Goal: Find specific page/section: Locate item on page

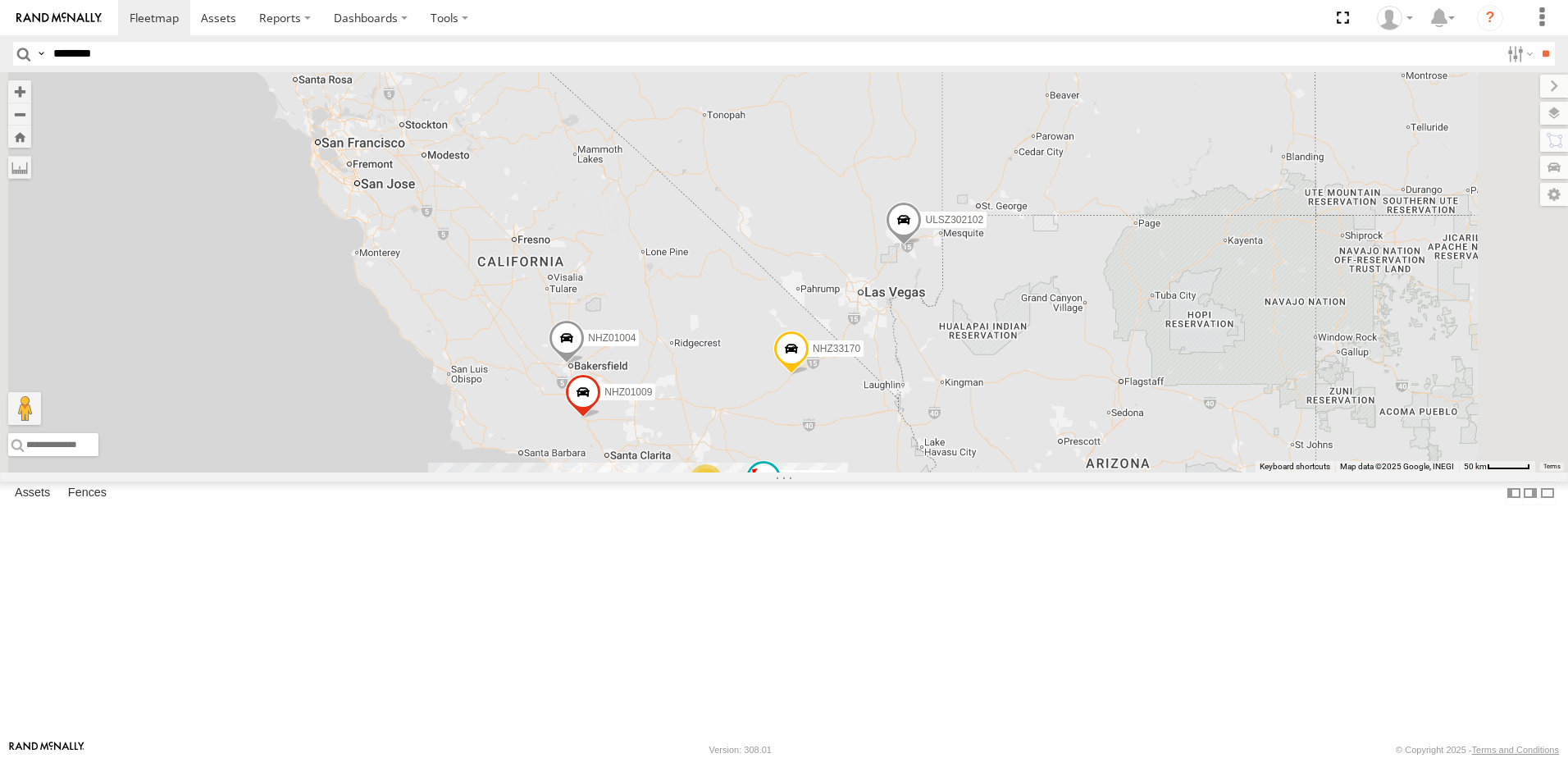
type input "********"
click at [1536, 41] on input "**" at bounding box center [1546, 53] width 19 height 24
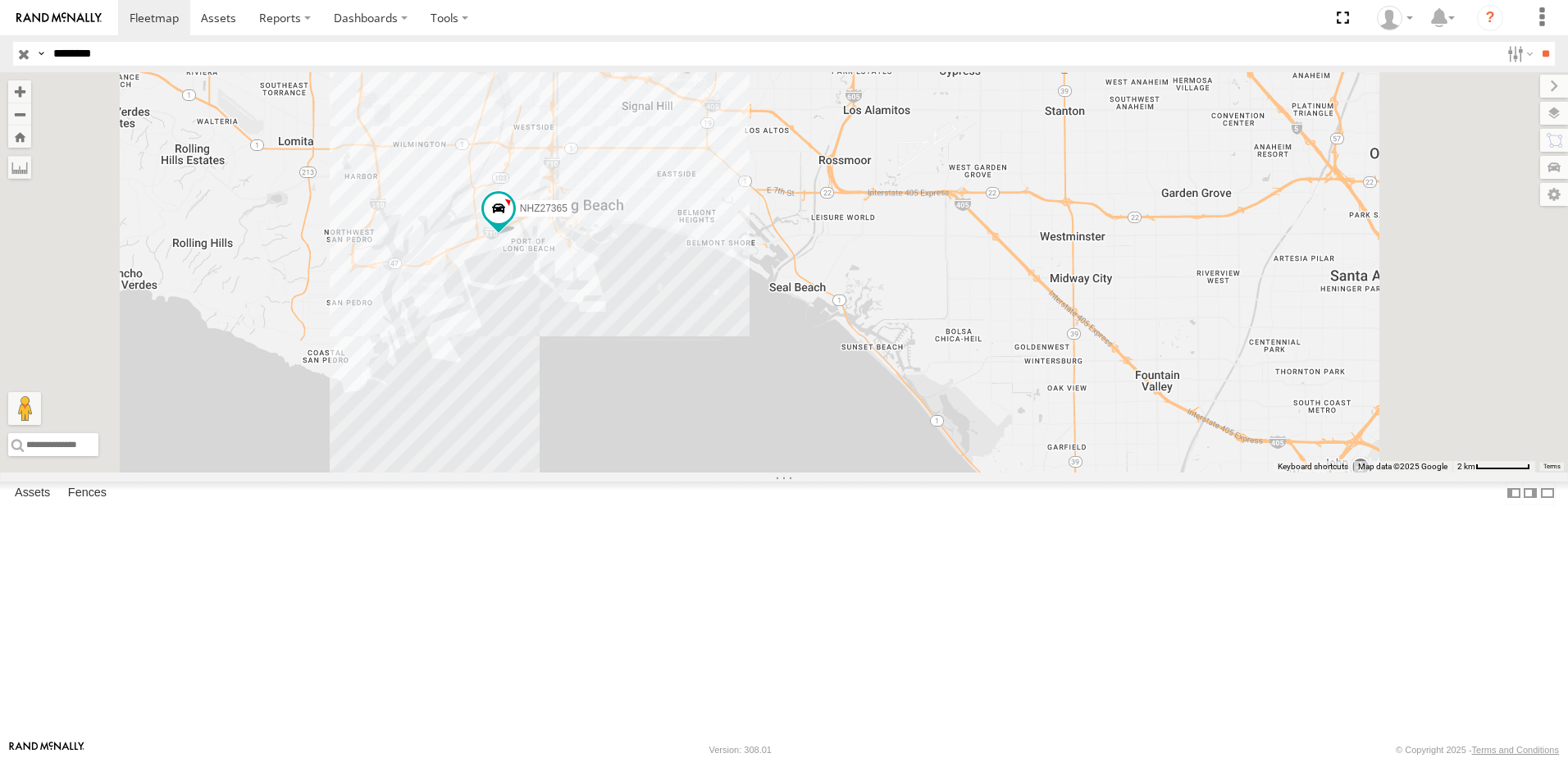
drag, startPoint x: 803, startPoint y: 300, endPoint x: 754, endPoint y: 352, distance: 71.4
click at [754, 352] on div "NHZ27365" at bounding box center [784, 272] width 1568 height 400
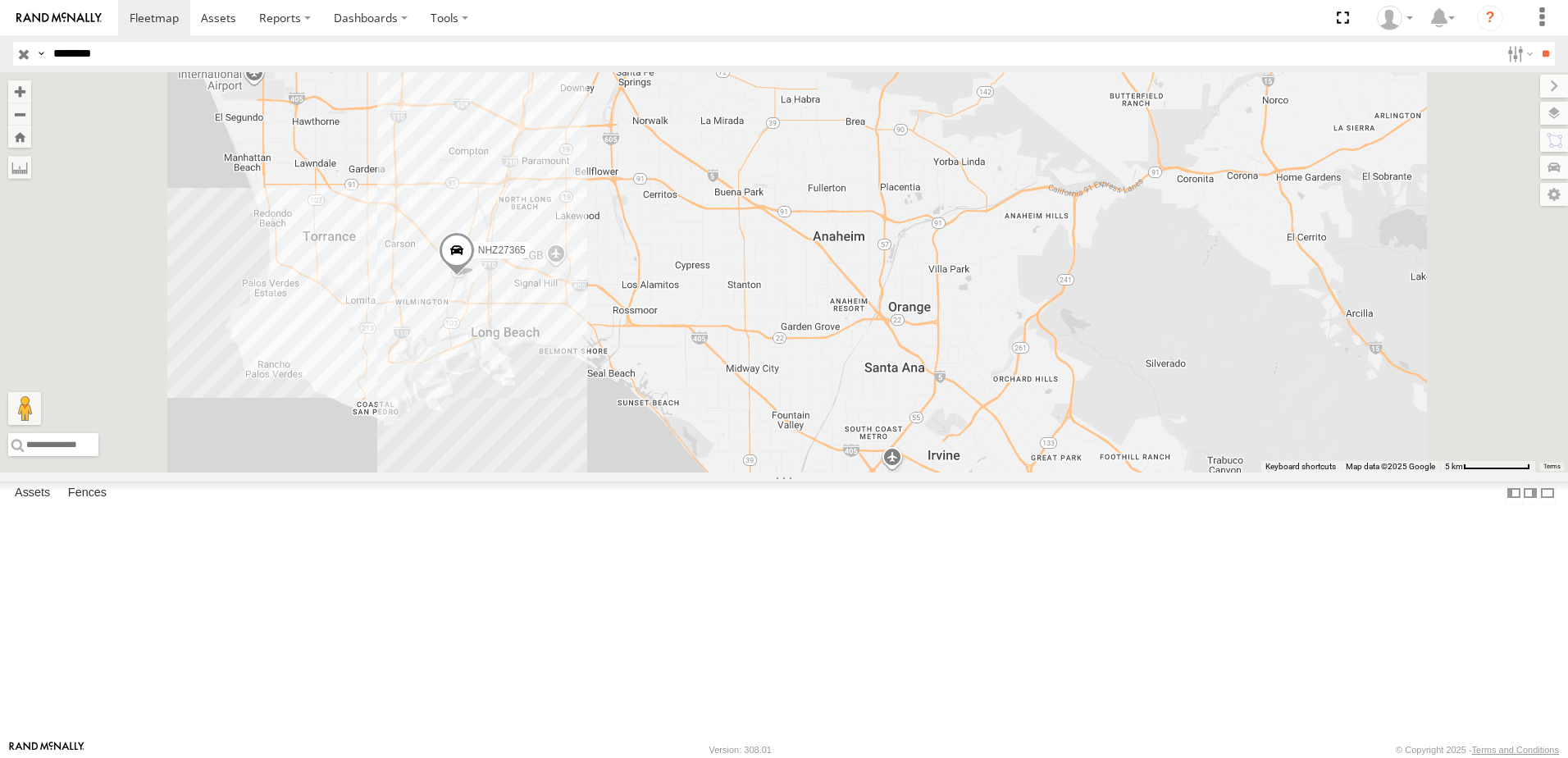
drag, startPoint x: 609, startPoint y: 258, endPoint x: 593, endPoint y: 377, distance: 120.1
click at [593, 377] on div "NHZ27365" at bounding box center [784, 272] width 1568 height 400
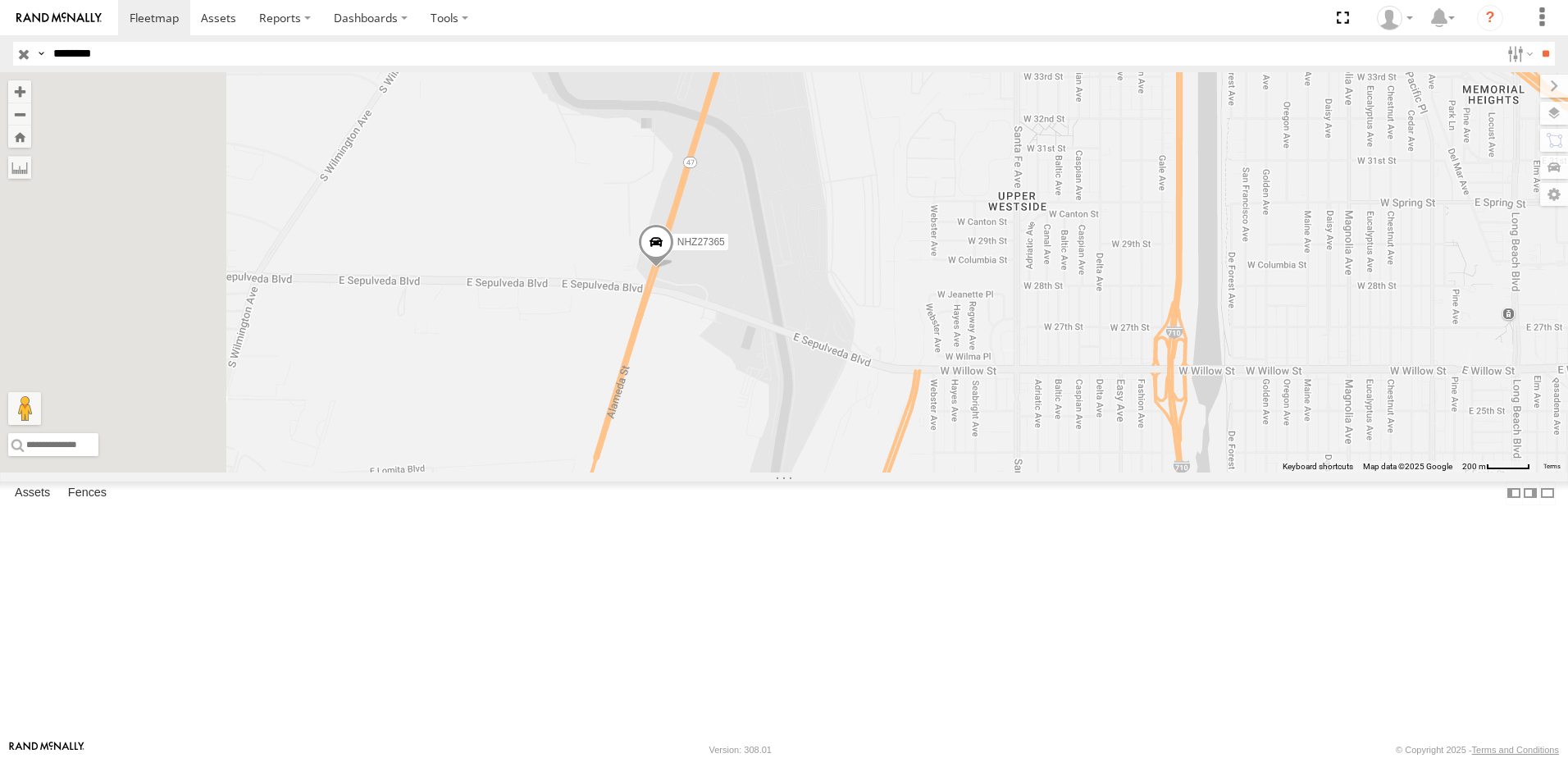
drag, startPoint x: 621, startPoint y: 519, endPoint x: 832, endPoint y: 376, distance: 254.9
click at [817, 391] on div "NHZ27365" at bounding box center [784, 272] width 1568 height 400
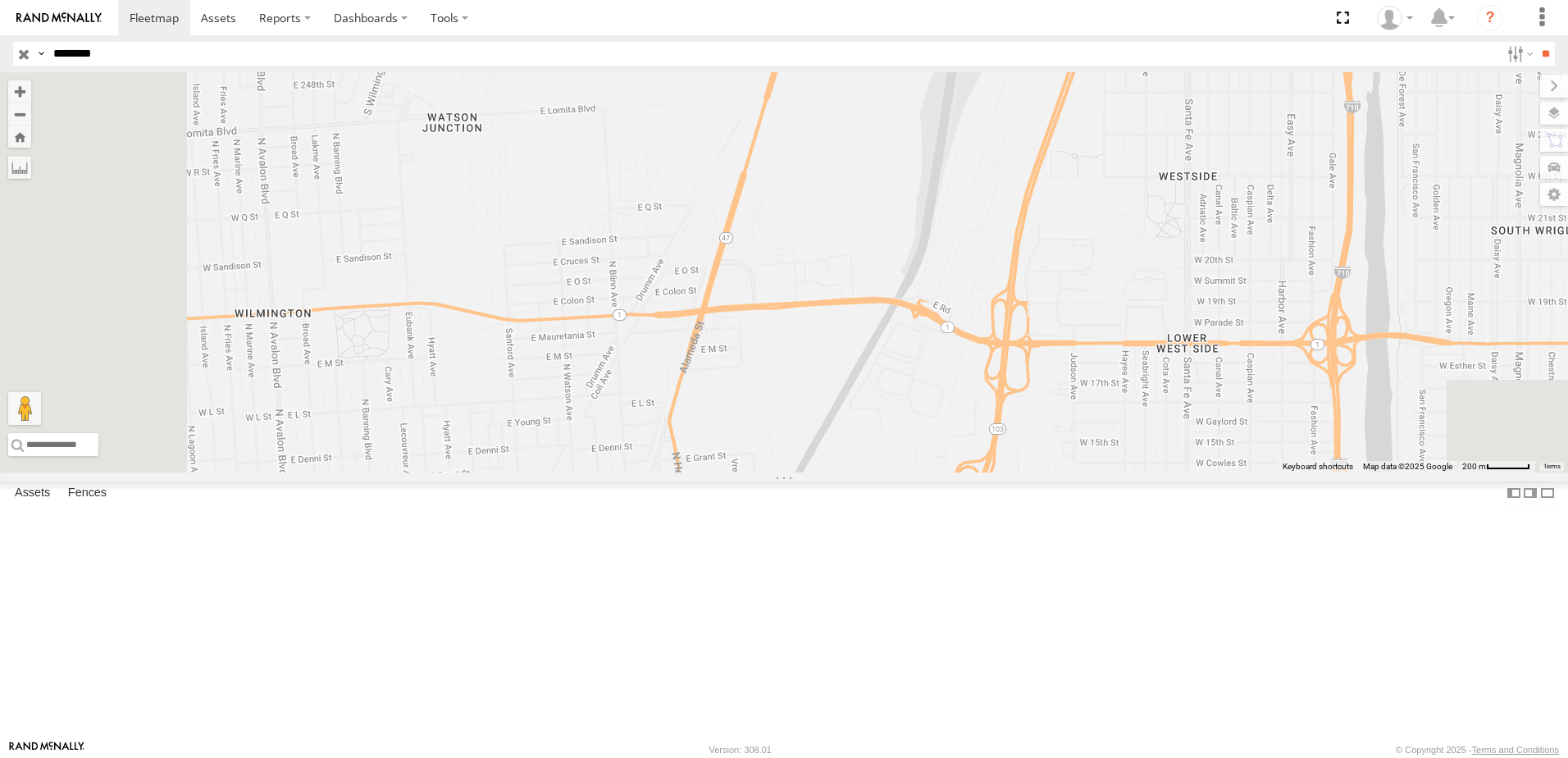
drag, startPoint x: 793, startPoint y: 464, endPoint x: 858, endPoint y: 201, distance: 270.9
click at [858, 201] on div "NHZ27365" at bounding box center [784, 272] width 1568 height 400
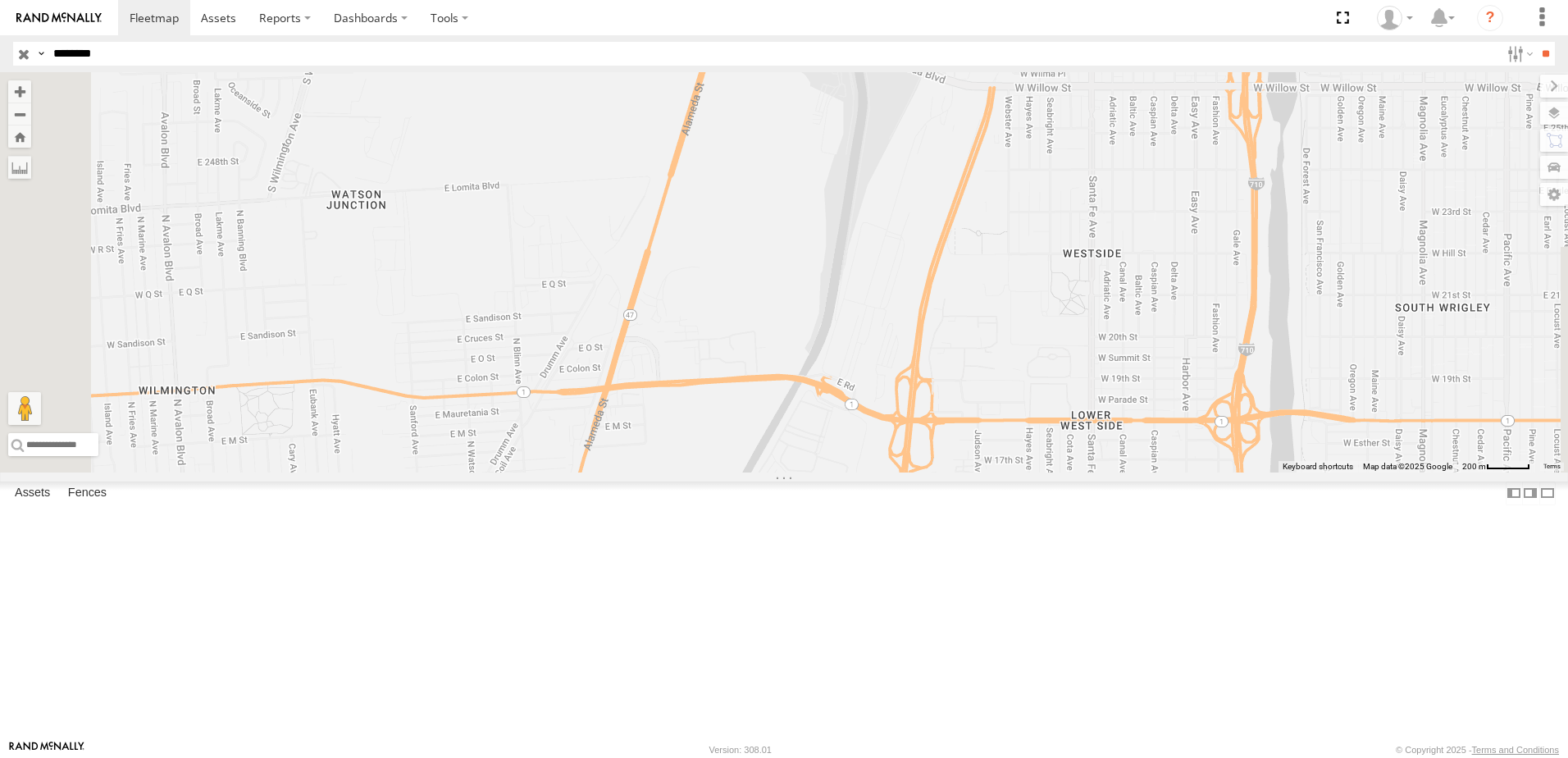
drag, startPoint x: 904, startPoint y: 219, endPoint x: 810, endPoint y: 305, distance: 127.4
click at [810, 305] on div "NHZ27365" at bounding box center [784, 272] width 1568 height 400
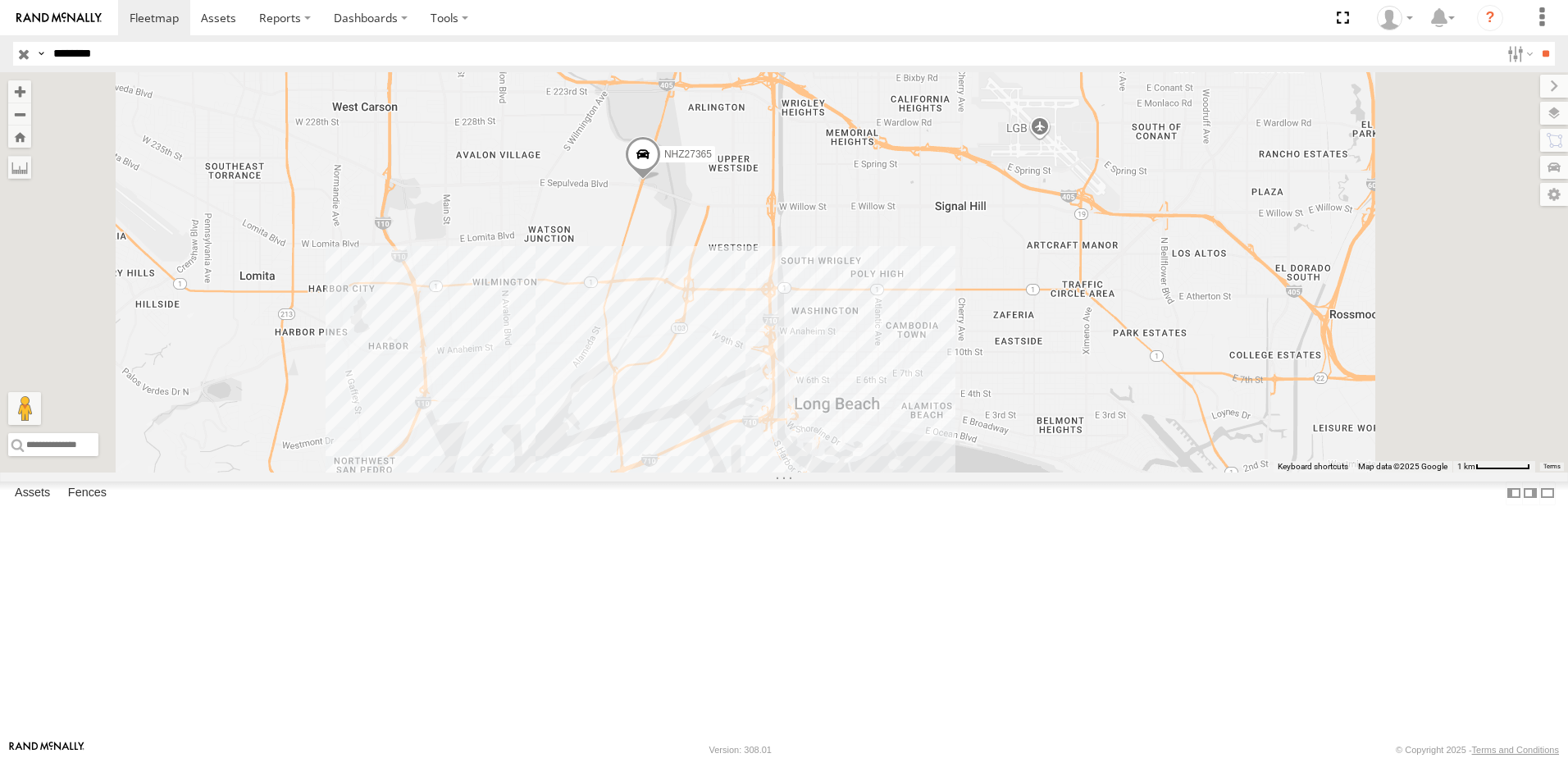
drag, startPoint x: 727, startPoint y: 270, endPoint x: 721, endPoint y: 417, distance: 147.1
click at [725, 409] on div "NHZ27365" at bounding box center [784, 272] width 1568 height 400
